Goal: Task Accomplishment & Management: Manage account settings

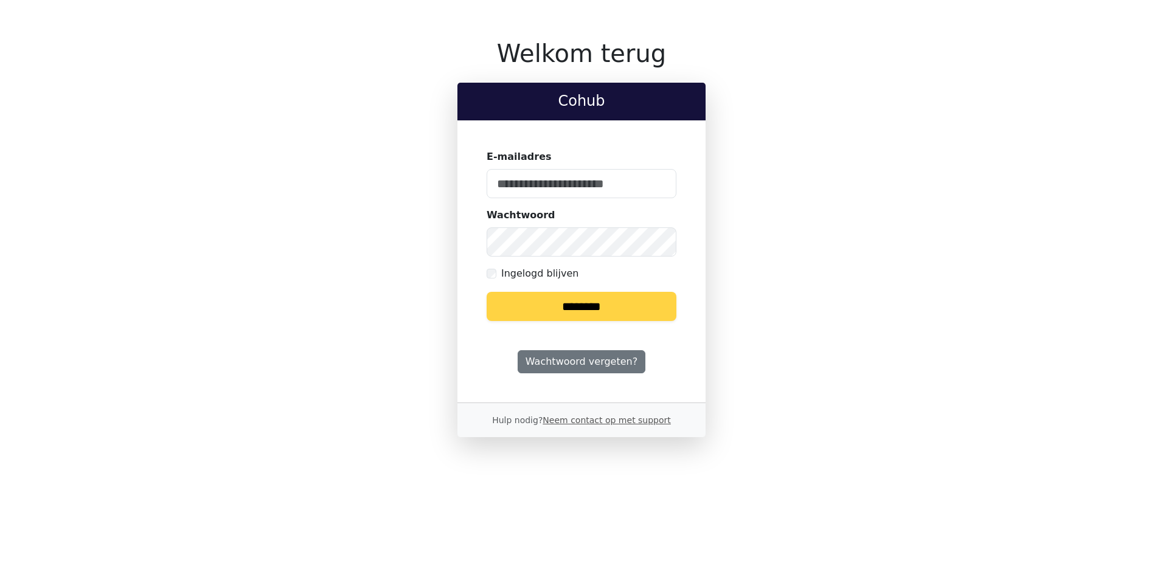
type input "**********"
click at [623, 308] on input "********" at bounding box center [581, 306] width 190 height 29
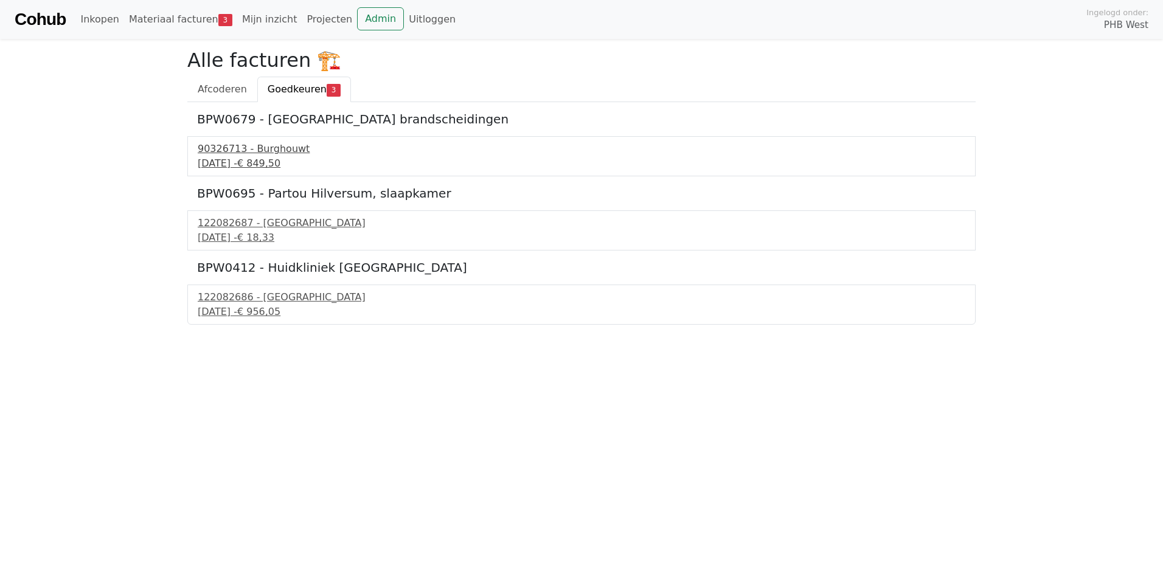
click at [245, 154] on div "90326713 - Burghouwt" at bounding box center [581, 149] width 767 height 15
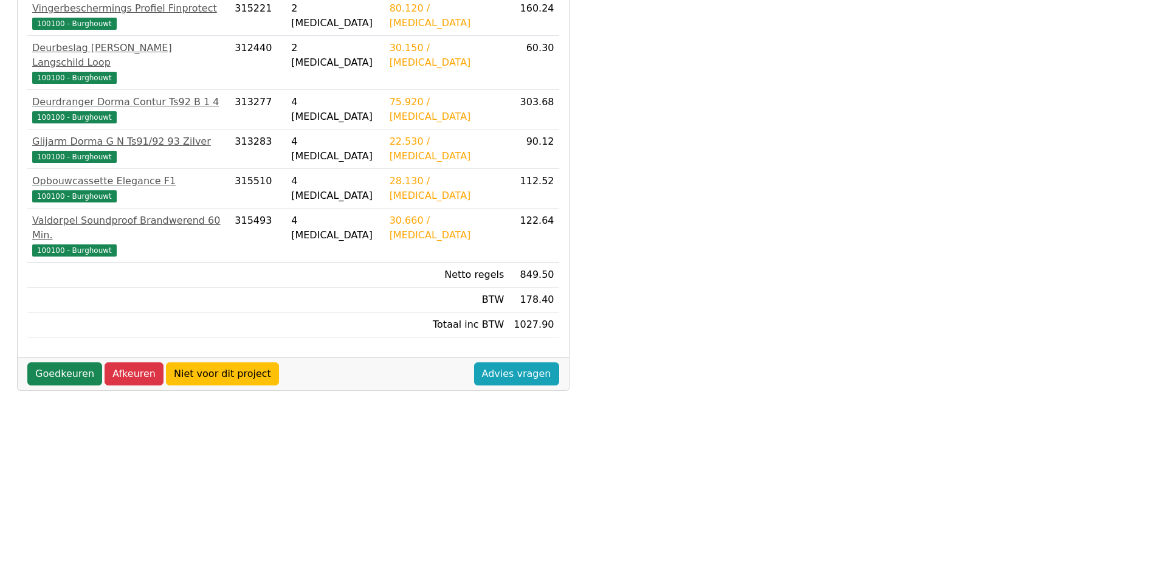
scroll to position [322, 0]
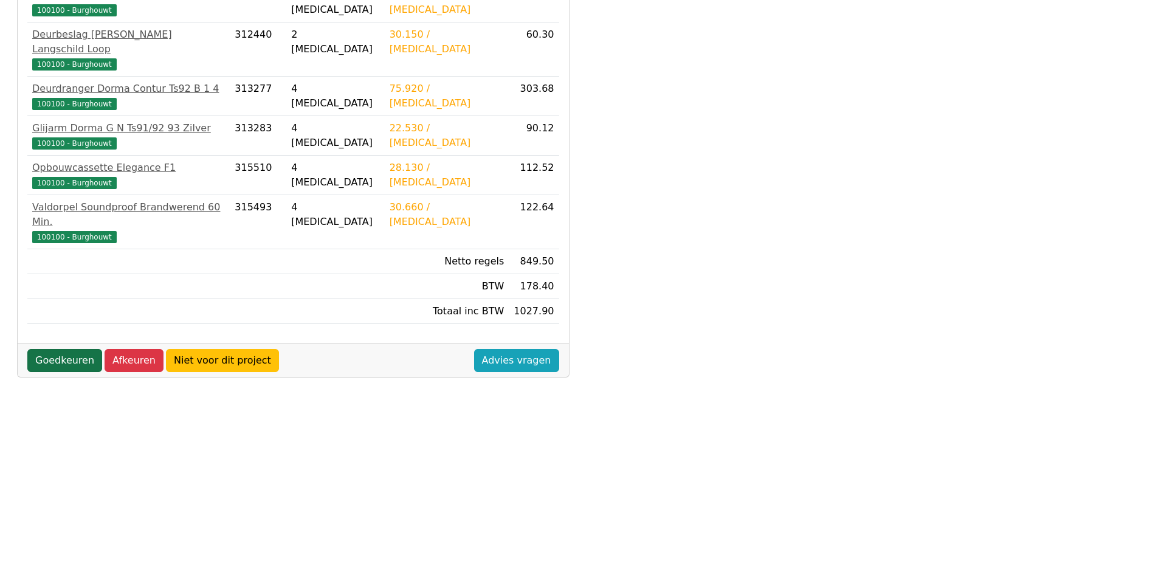
click at [63, 349] on link "Goedkeuren" at bounding box center [64, 360] width 75 height 23
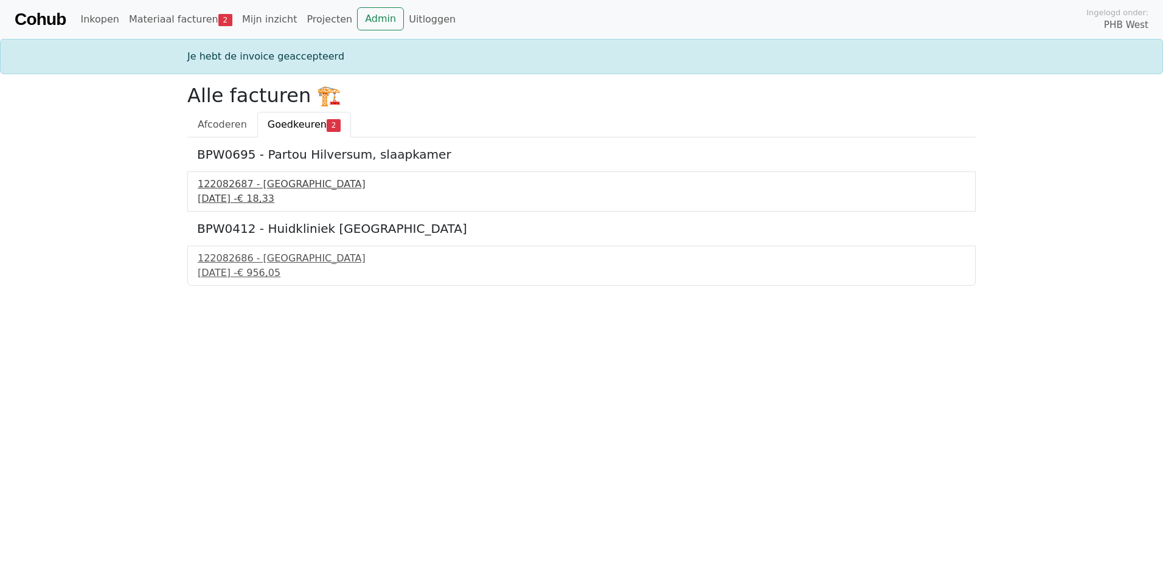
click at [233, 190] on div "122082687 - PontMeyer" at bounding box center [581, 184] width 767 height 15
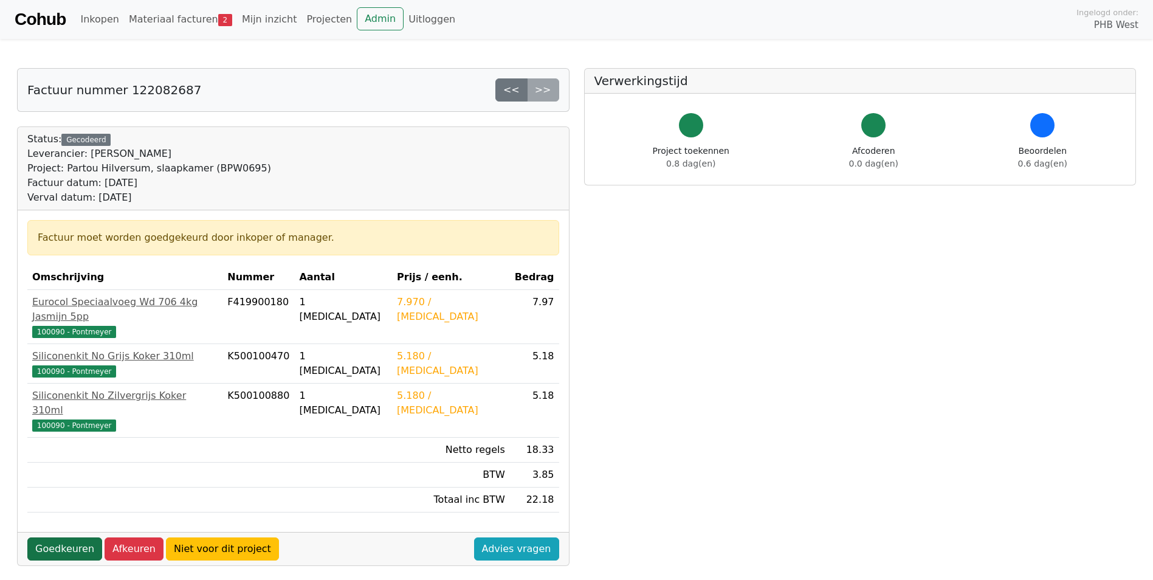
click at [50, 537] on link "Goedkeuren" at bounding box center [64, 548] width 75 height 23
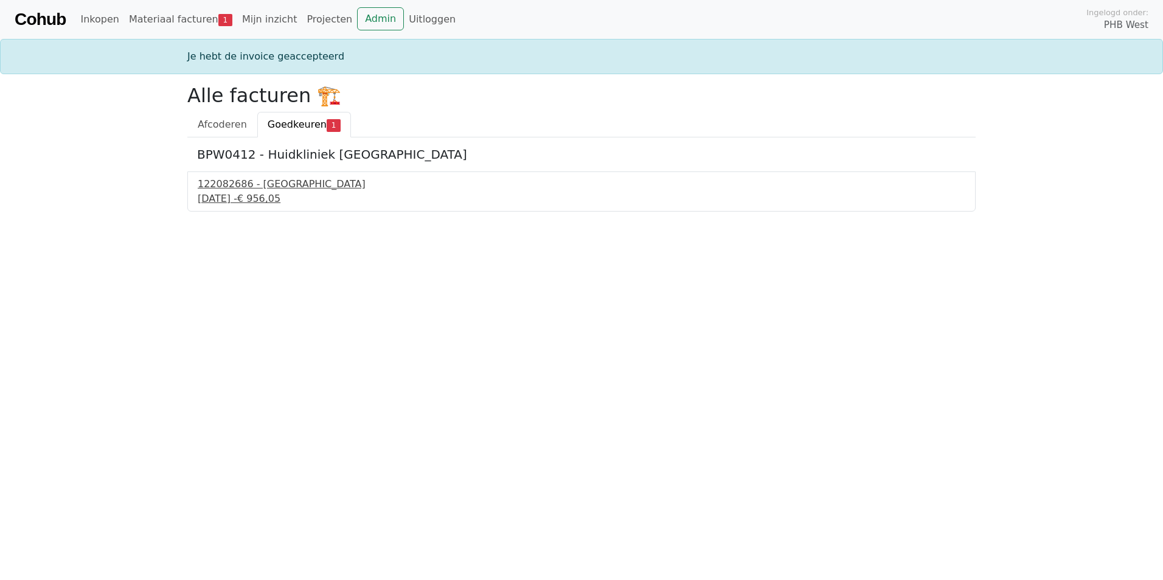
click at [285, 184] on div "122082686 - PontMeyer" at bounding box center [581, 184] width 767 height 15
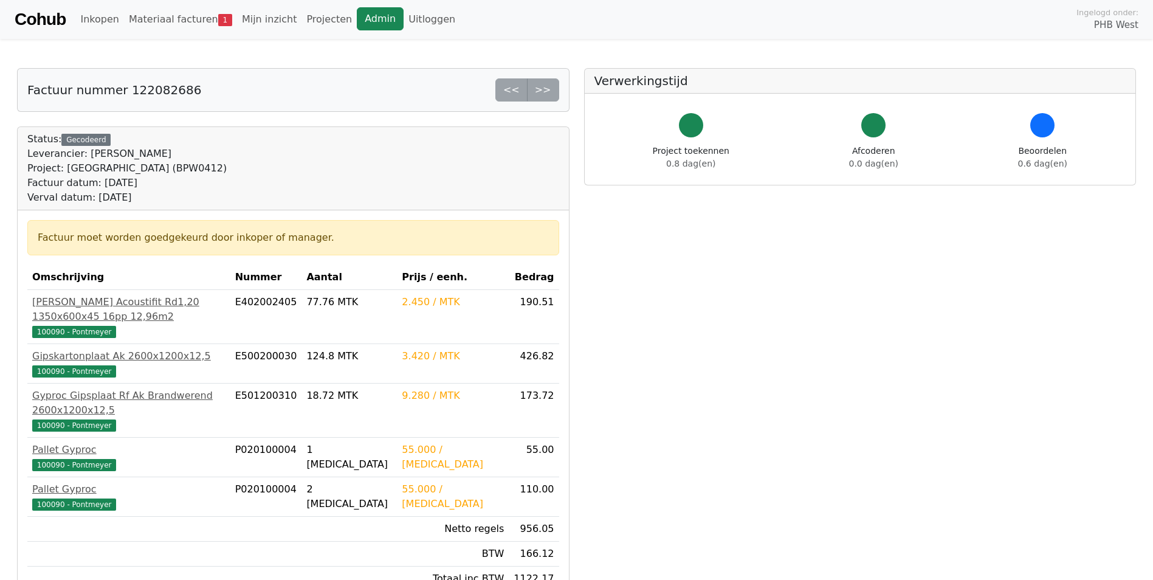
click at [357, 22] on link "Admin" at bounding box center [380, 18] width 47 height 23
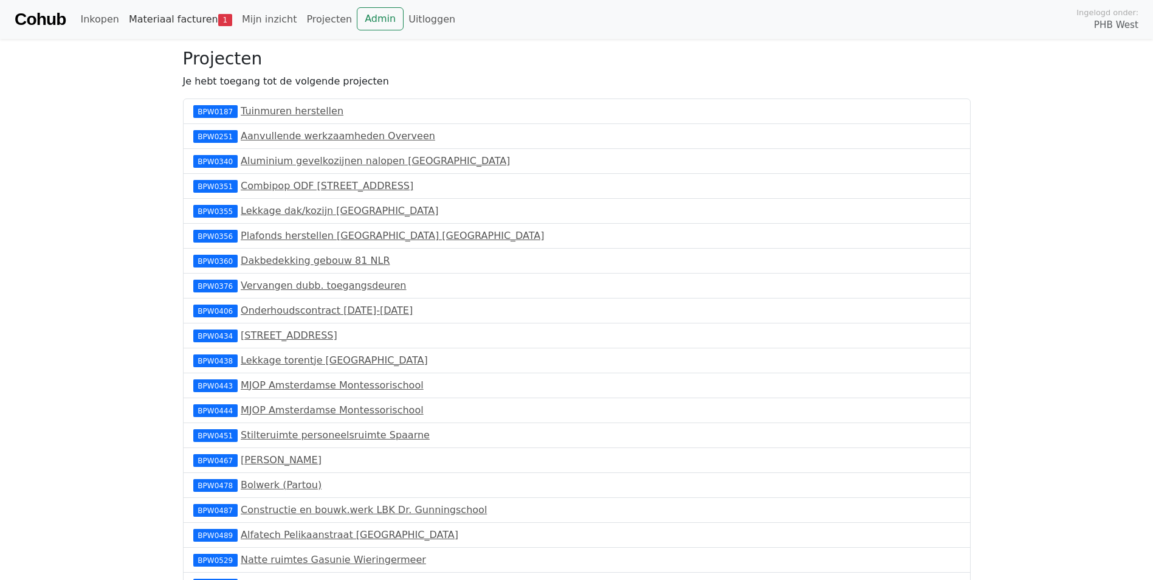
click at [186, 18] on link "Materiaal facturen 1" at bounding box center [180, 19] width 113 height 24
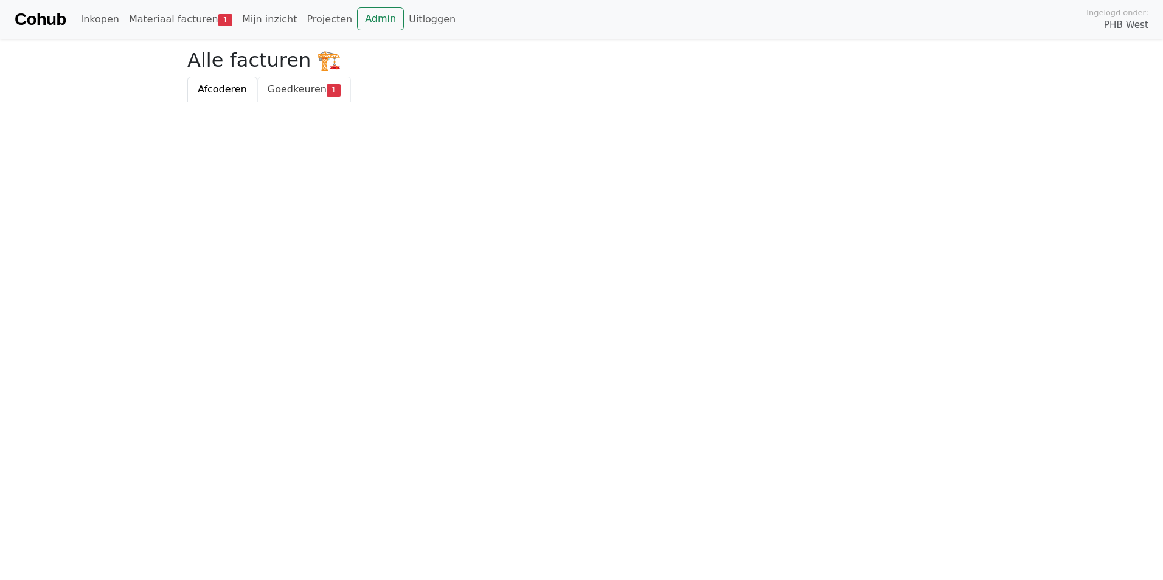
click at [289, 87] on span "Goedkeuren" at bounding box center [297, 89] width 59 height 12
